Goal: Information Seeking & Learning: Learn about a topic

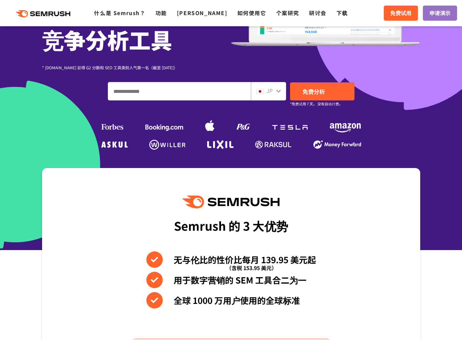
scroll to position [131, 0]
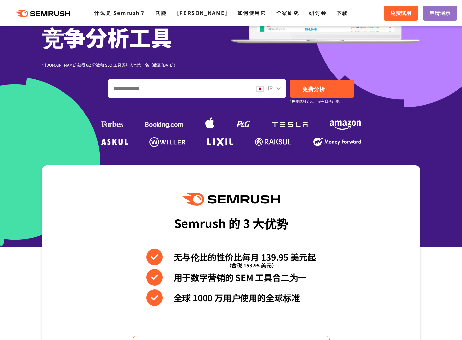
click at [283, 86] on div "JP" at bounding box center [268, 89] width 35 height 18
click at [279, 88] on icon at bounding box center [278, 88] width 5 height 5
click at [278, 94] on div "JP" at bounding box center [268, 89] width 35 height 18
click at [275, 88] on div "JP" at bounding box center [266, 88] width 21 height 9
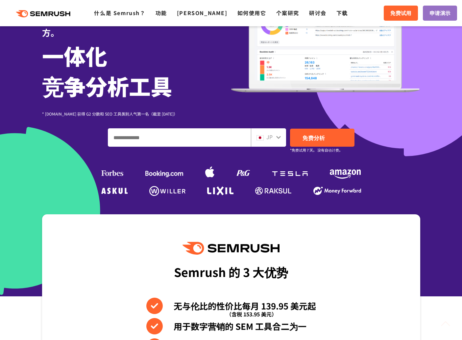
scroll to position [0, 0]
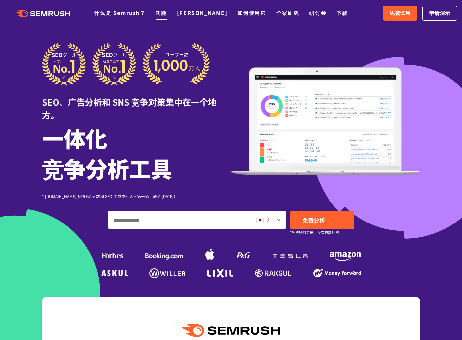
click at [161, 14] on link "功能" at bounding box center [161, 13] width 12 height 8
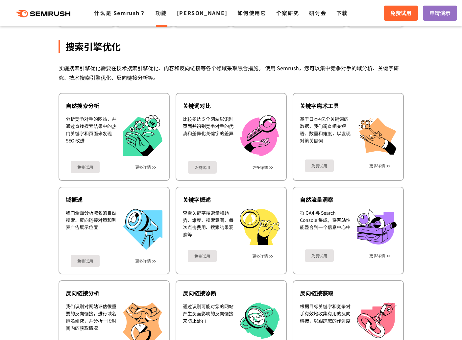
scroll to position [131, 0]
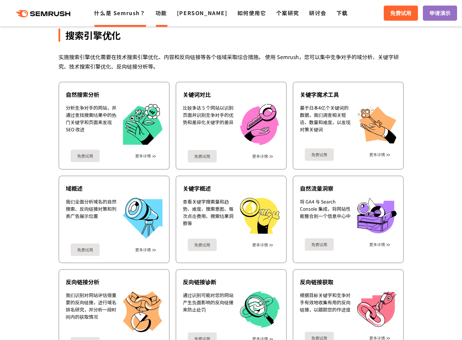
click at [106, 14] on link "什么是 Semrush？" at bounding box center [119, 13] width 51 height 8
